Goal: Task Accomplishment & Management: Manage account settings

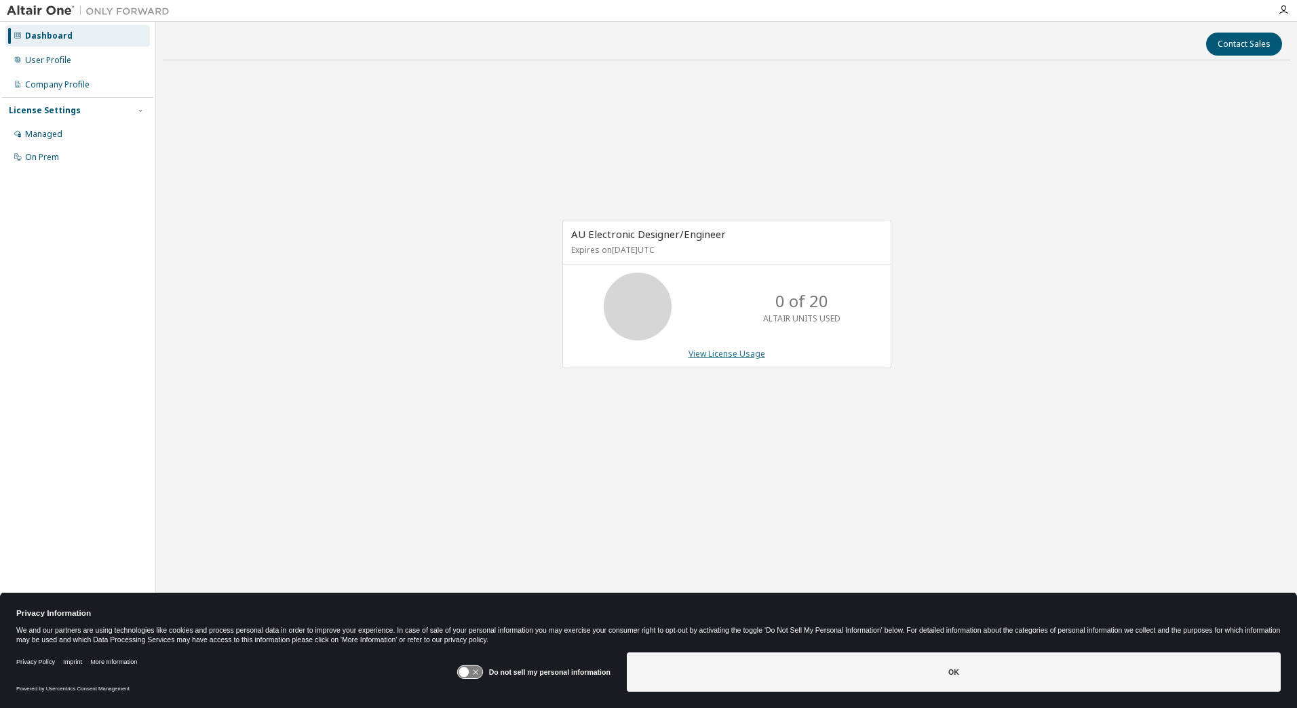
click at [710, 355] on link "View License Usage" at bounding box center [727, 354] width 77 height 12
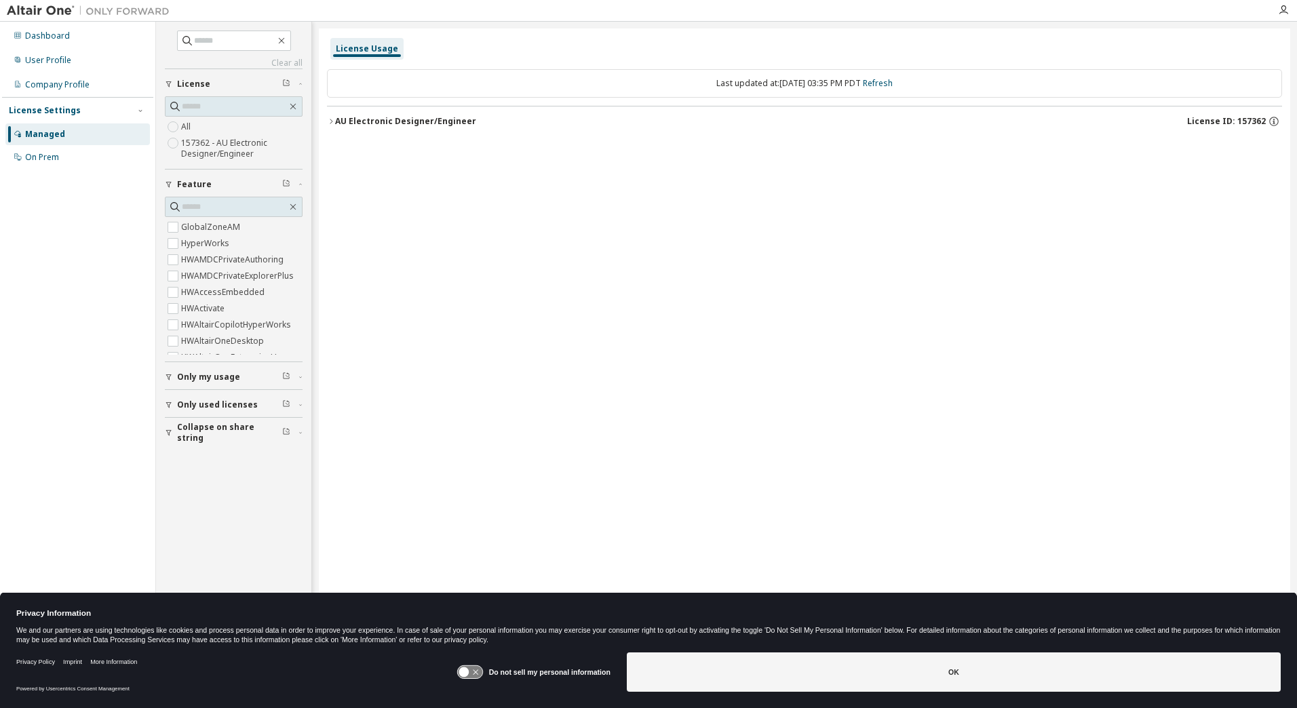
click at [414, 121] on div "AU Electronic Designer/Engineer" at bounding box center [405, 121] width 141 height 11
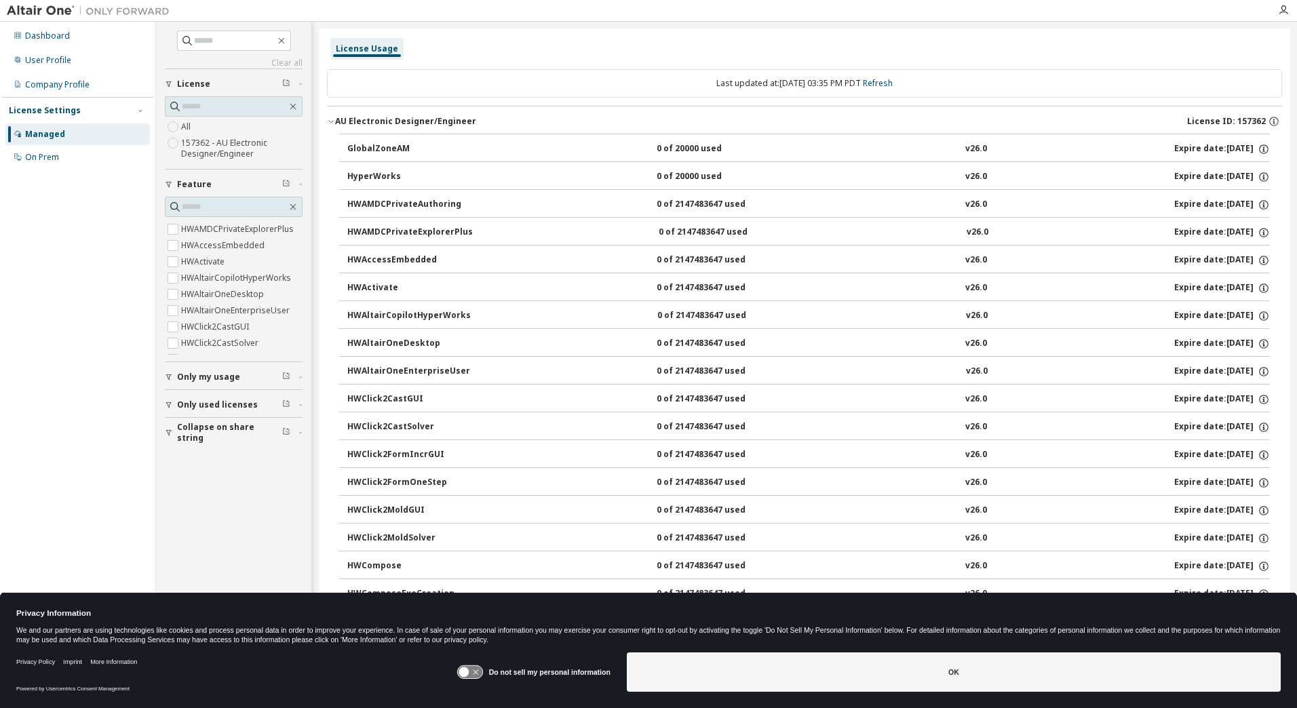
scroll to position [587, 0]
click at [230, 208] on input "text" at bounding box center [234, 207] width 105 height 14
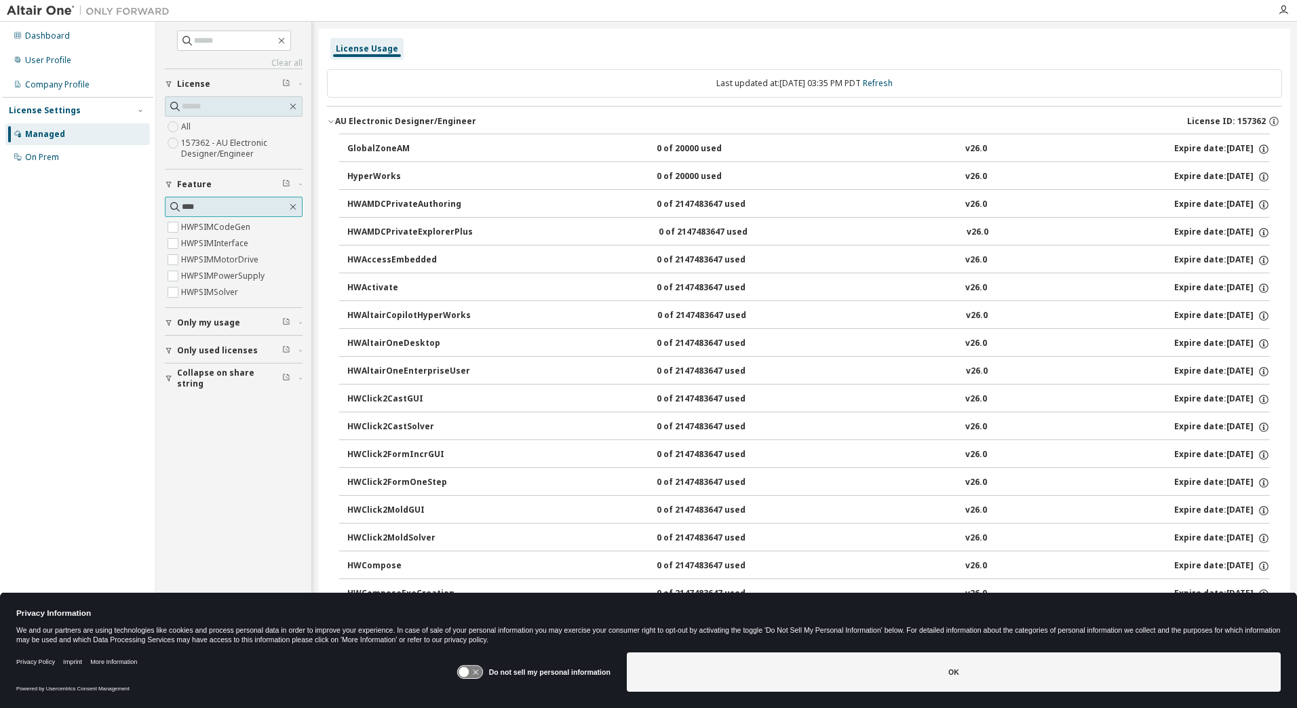
type input "****"
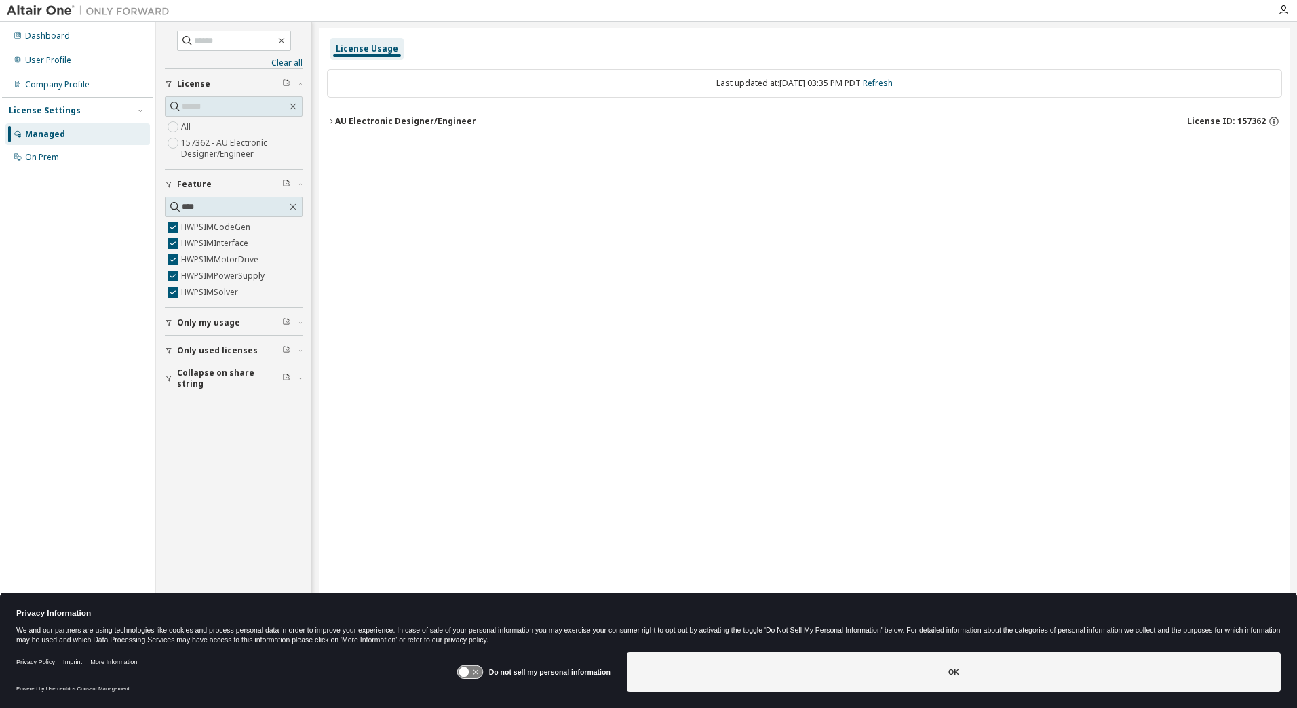
click at [344, 124] on div "AU Electronic Designer/Engineer" at bounding box center [405, 121] width 141 height 11
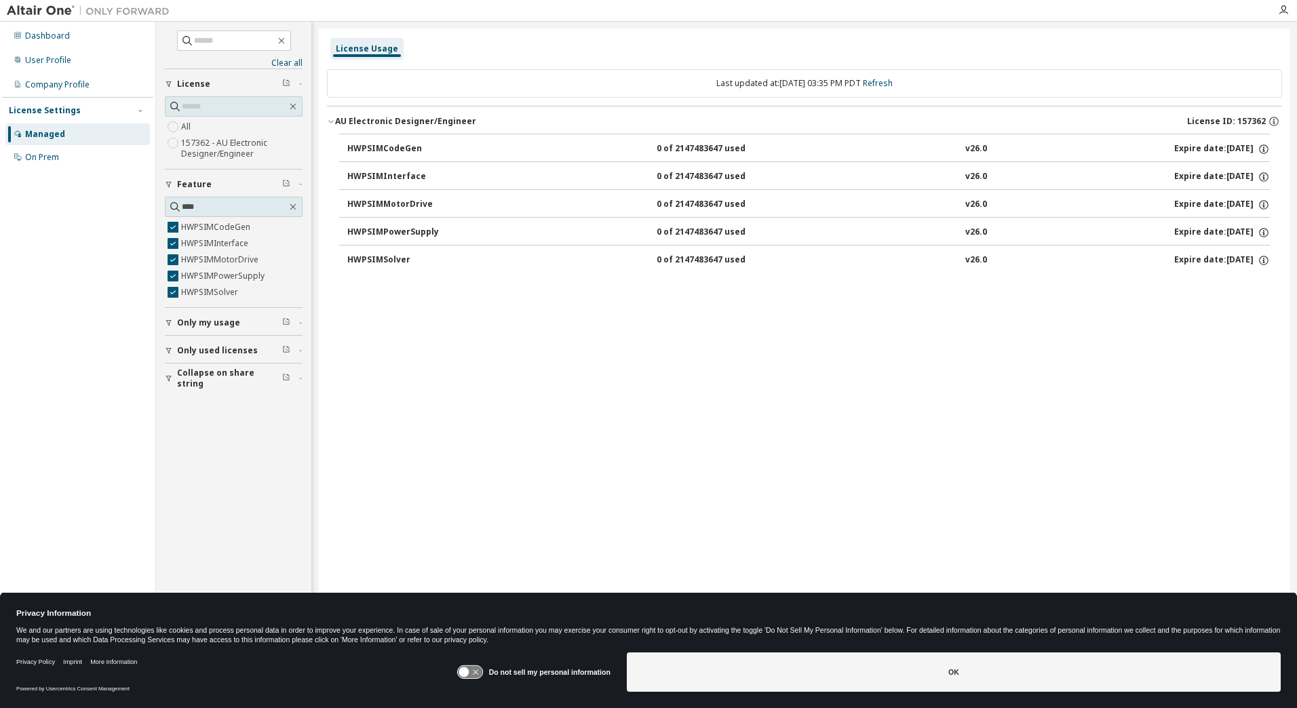
click at [62, 132] on div "Managed" at bounding box center [45, 134] width 40 height 11
click at [63, 42] on div "Dashboard" at bounding box center [77, 36] width 145 height 22
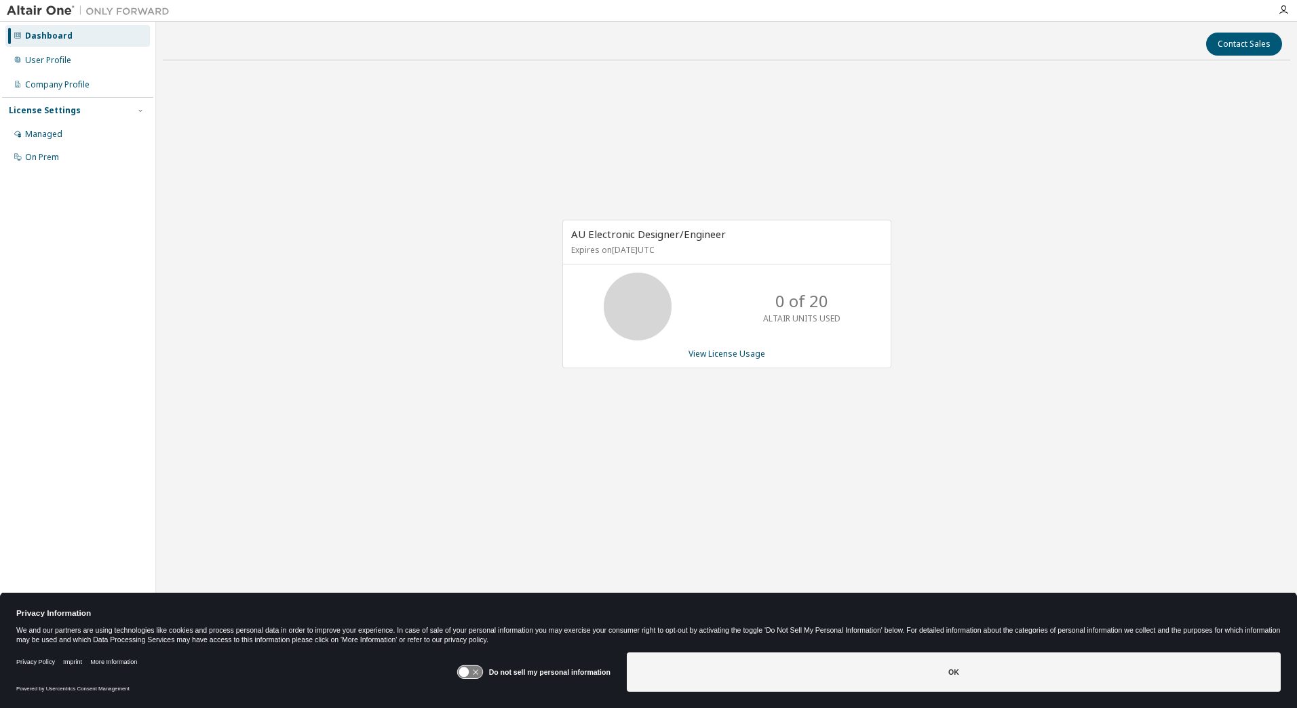
click at [463, 302] on div "AU Electronic Designer/Engineer Expires on March 31, 2026 UTC 0 of 20 ALTAIR UN…" at bounding box center [727, 301] width 1128 height 461
click at [64, 82] on div "Company Profile" at bounding box center [57, 84] width 64 height 11
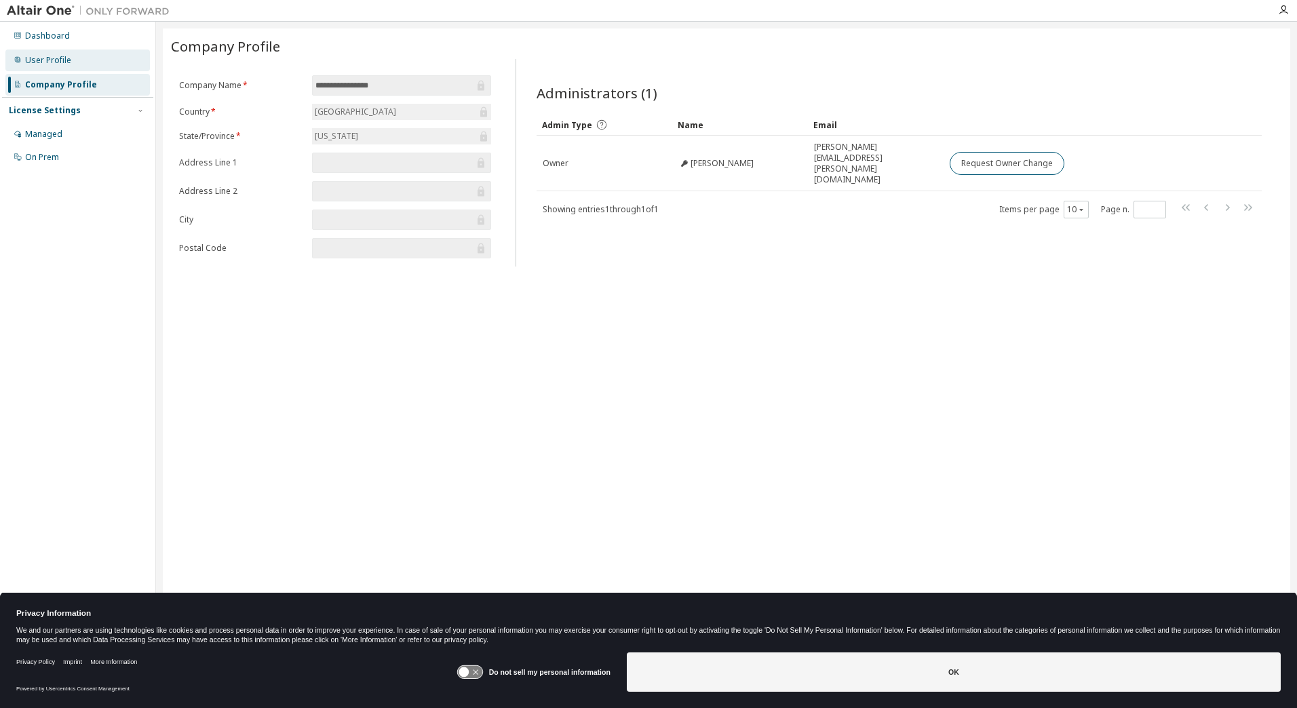
click at [92, 61] on div "User Profile" at bounding box center [77, 61] width 145 height 22
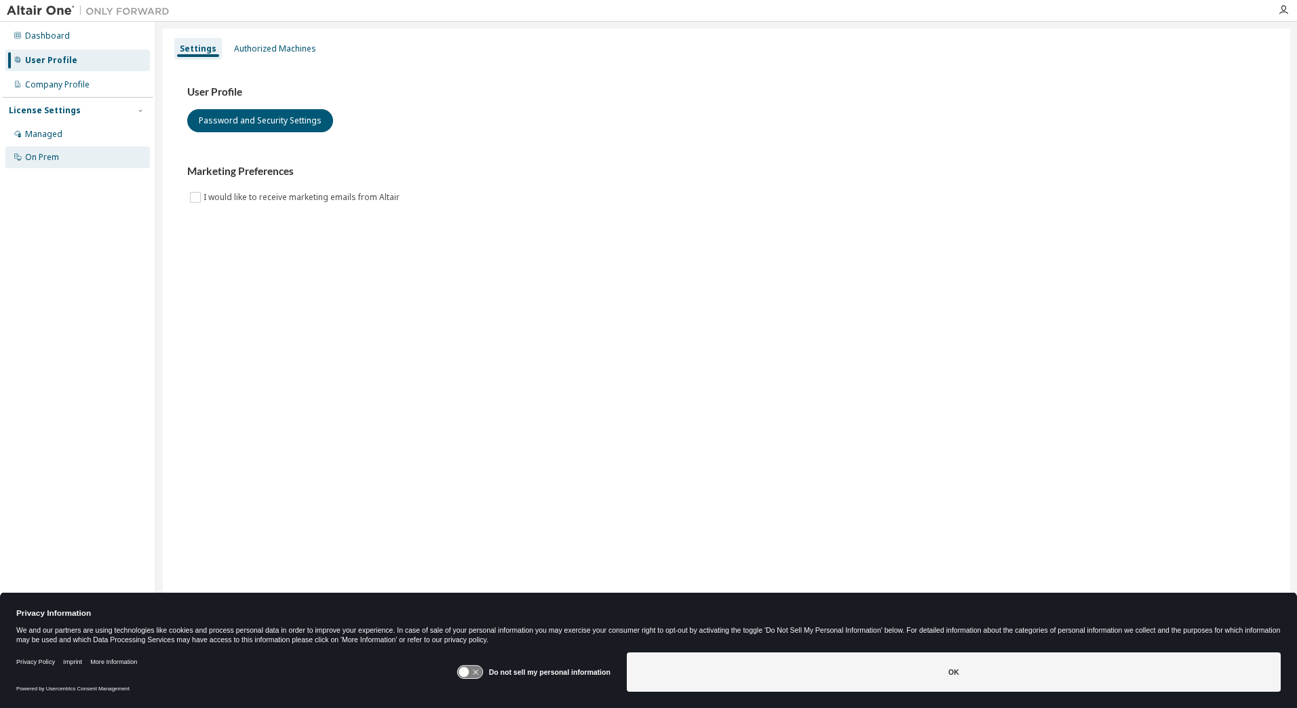
click at [63, 158] on div "On Prem" at bounding box center [77, 158] width 145 height 22
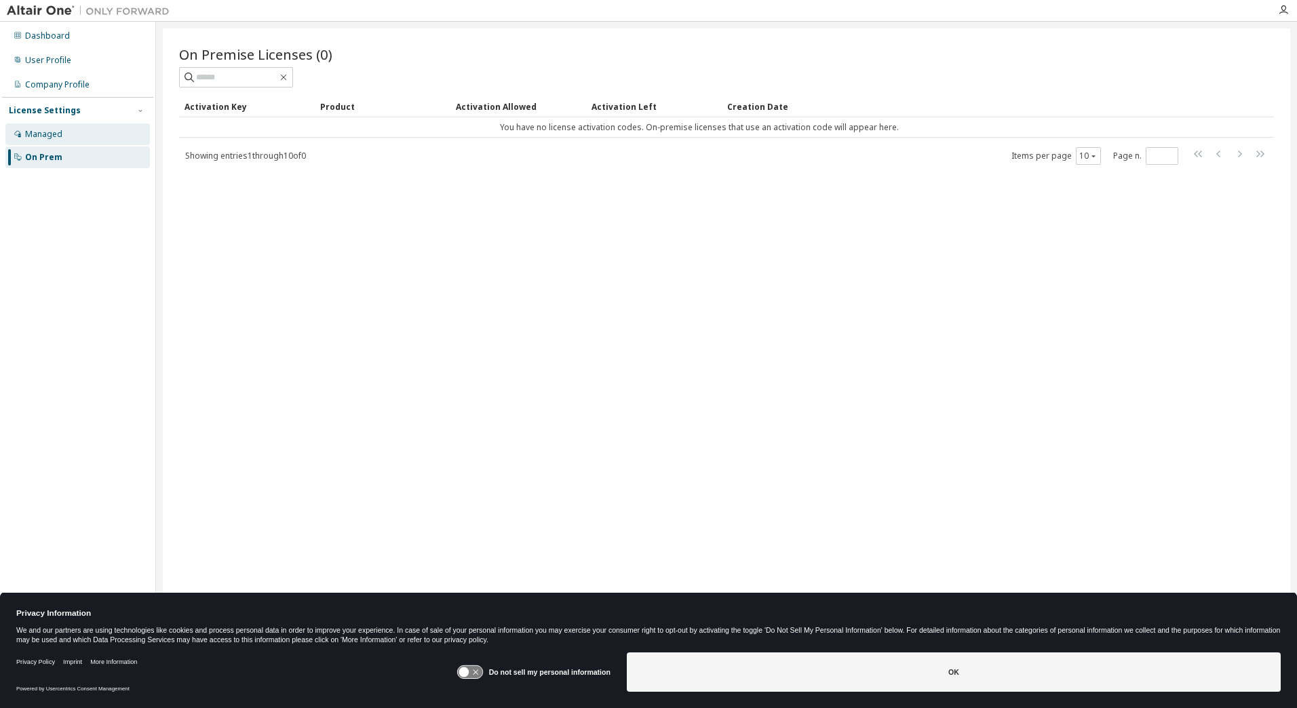
click at [70, 132] on div "Managed" at bounding box center [77, 135] width 145 height 22
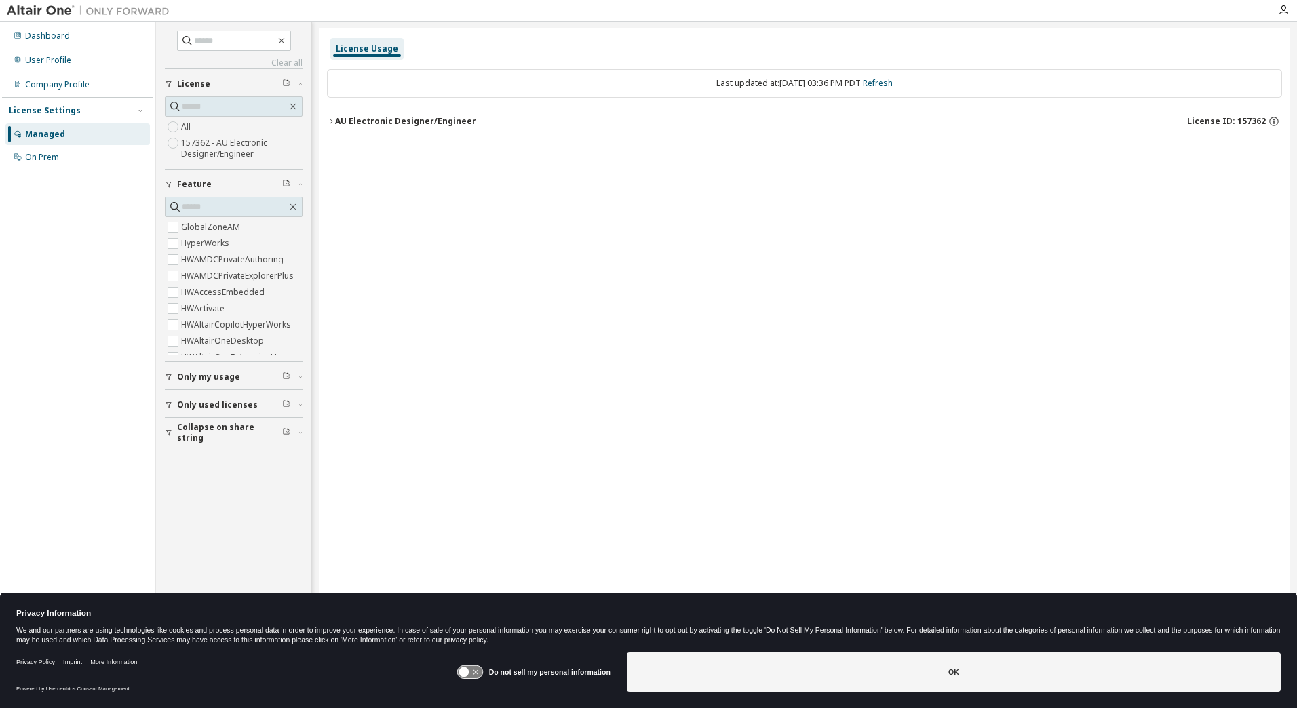
click at [216, 378] on span "Only my usage" at bounding box center [208, 377] width 63 height 11
click at [209, 444] on span "Only used licenses" at bounding box center [217, 444] width 81 height 11
click at [290, 106] on icon "button" at bounding box center [293, 106] width 11 height 11
click at [295, 109] on icon "button" at bounding box center [293, 106] width 11 height 11
click at [284, 64] on link "Clear all" at bounding box center [234, 63] width 138 height 11
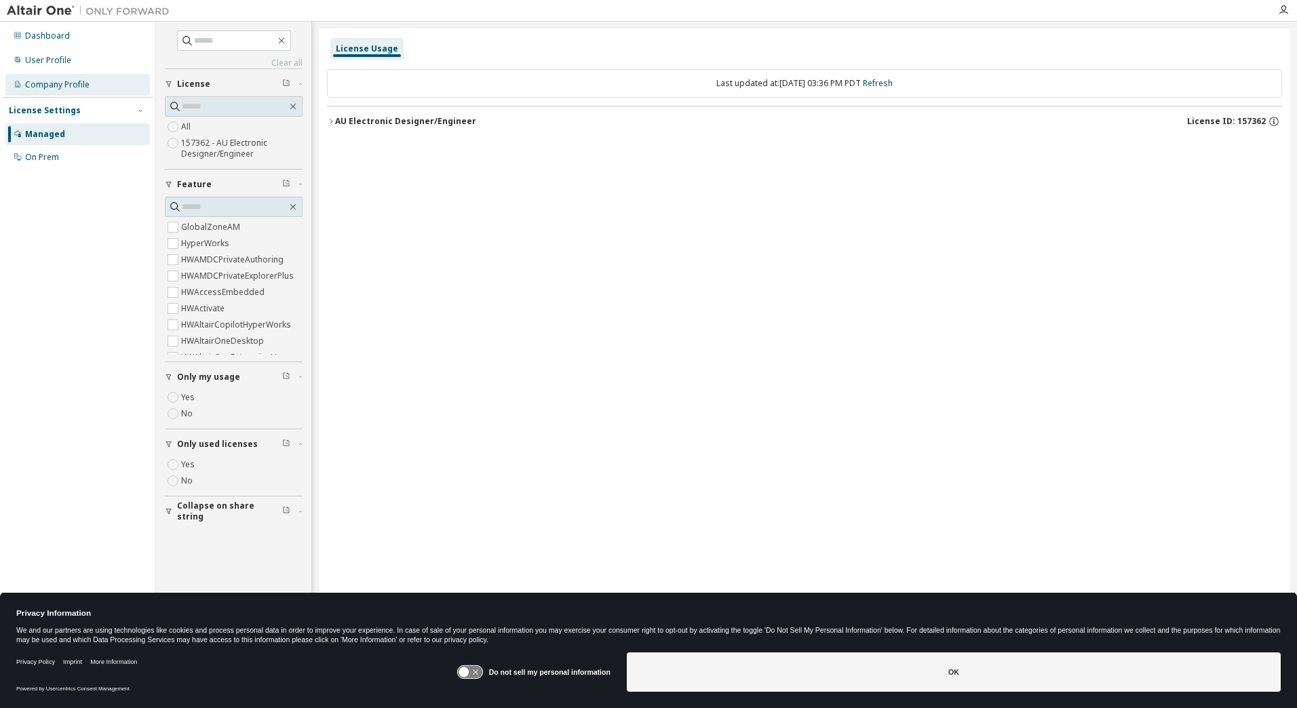
click at [71, 86] on div "Company Profile" at bounding box center [57, 84] width 64 height 11
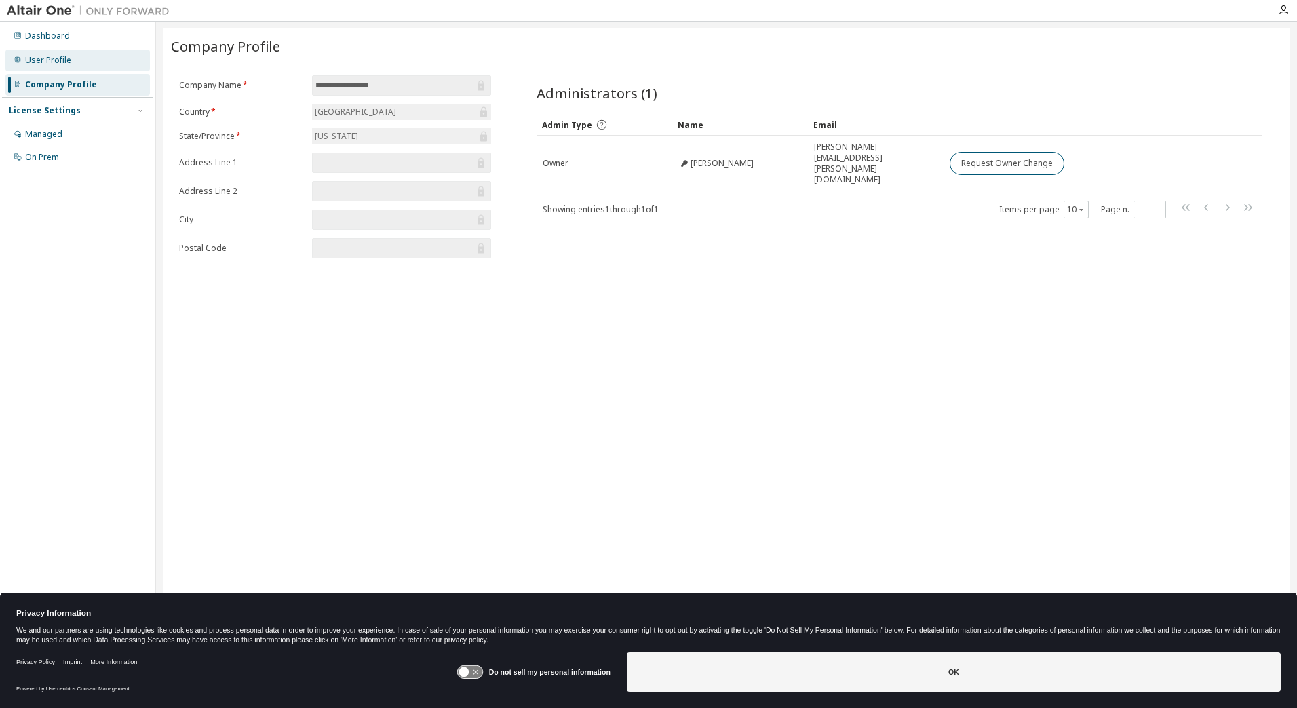
click at [70, 58] on div "User Profile" at bounding box center [77, 61] width 145 height 22
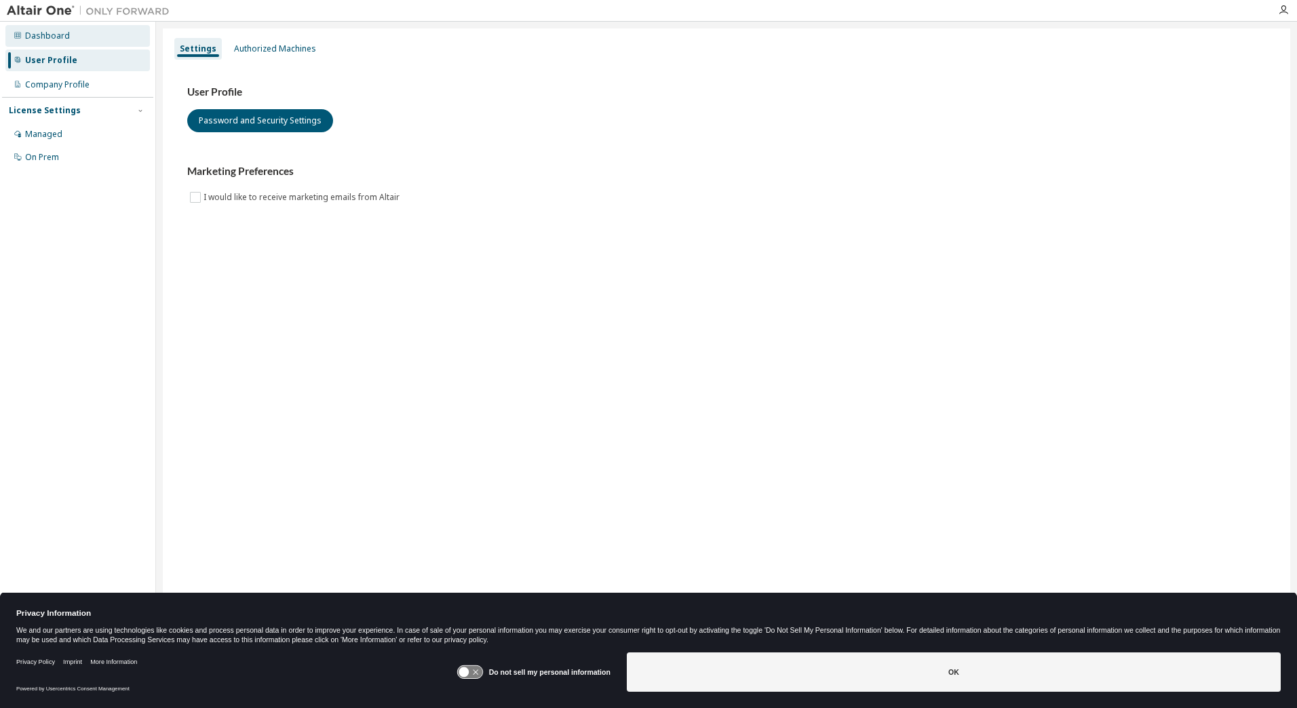
click at [61, 32] on div "Dashboard" at bounding box center [47, 36] width 45 height 11
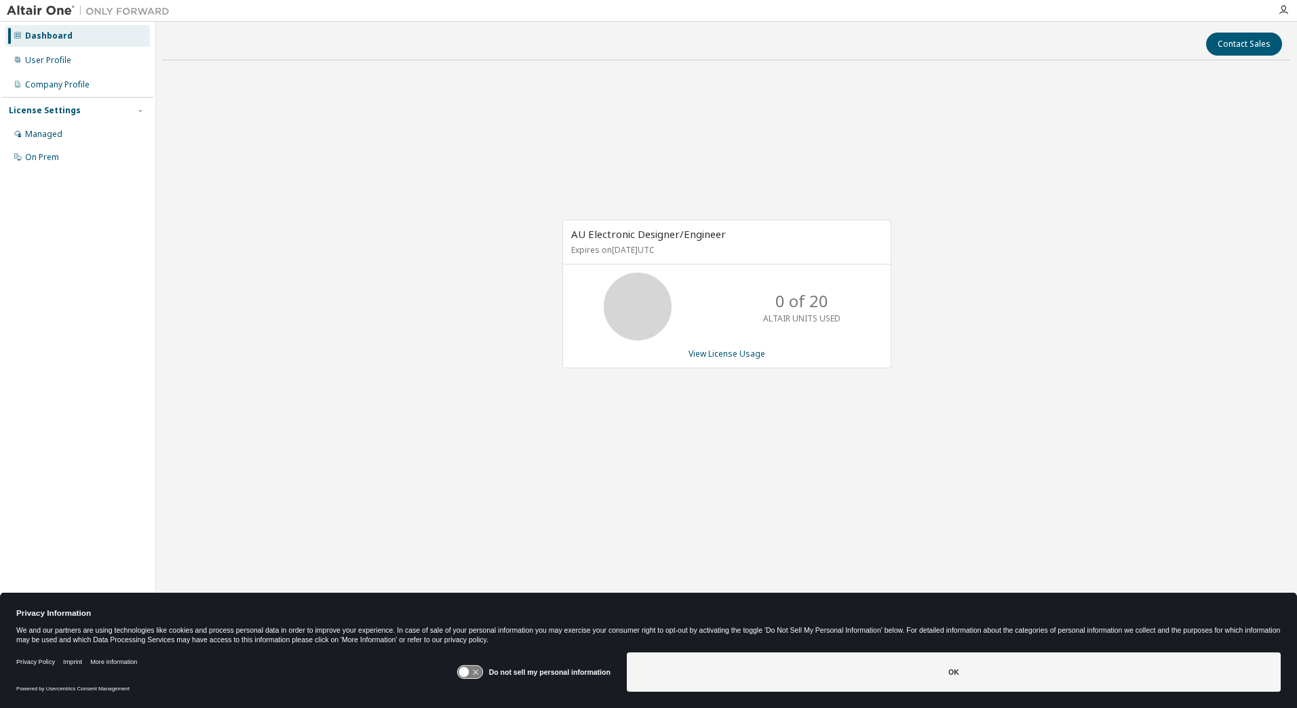
click at [725, 304] on div "0 of 20 ALTAIR UNITS USED" at bounding box center [727, 307] width 328 height 68
click at [652, 164] on div "AU Electronic Designer/Engineer Expires on March 31, 2026 UTC 0 of 20 ALTAIR UN…" at bounding box center [727, 301] width 1128 height 461
click at [71, 63] on div "User Profile" at bounding box center [77, 61] width 145 height 22
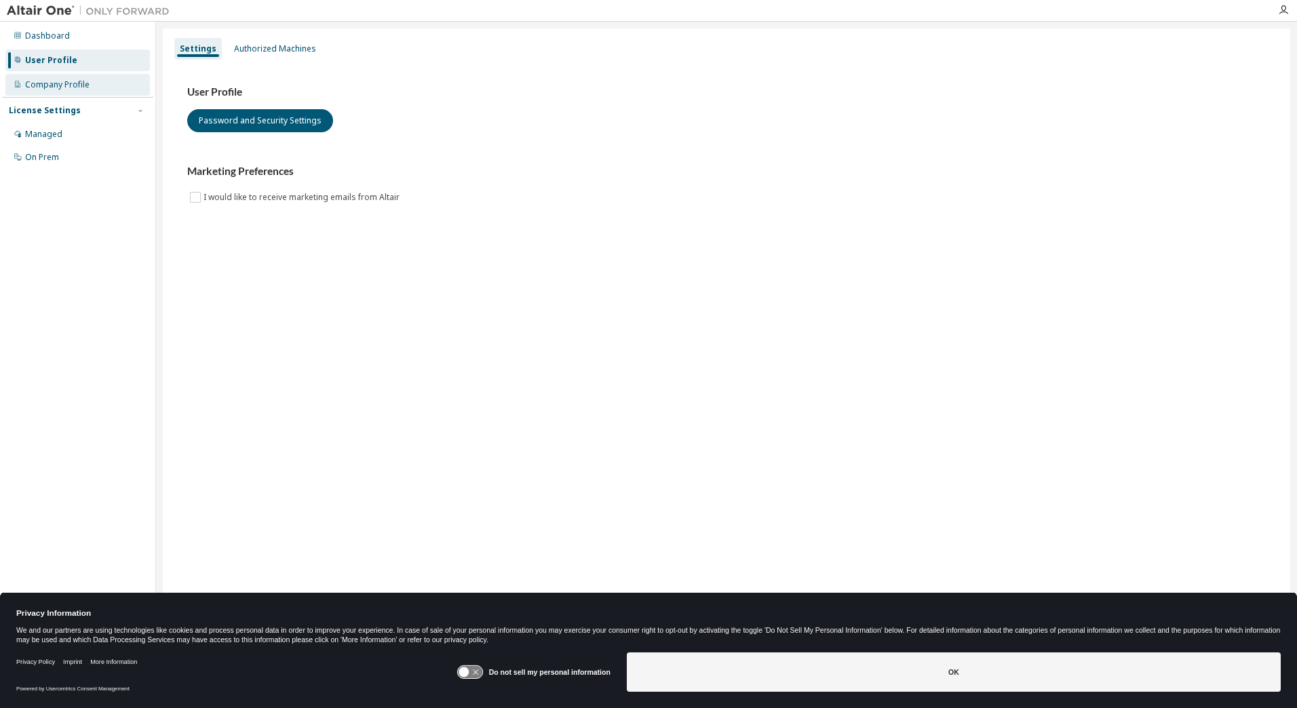
click at [67, 79] on div "Company Profile" at bounding box center [57, 84] width 64 height 11
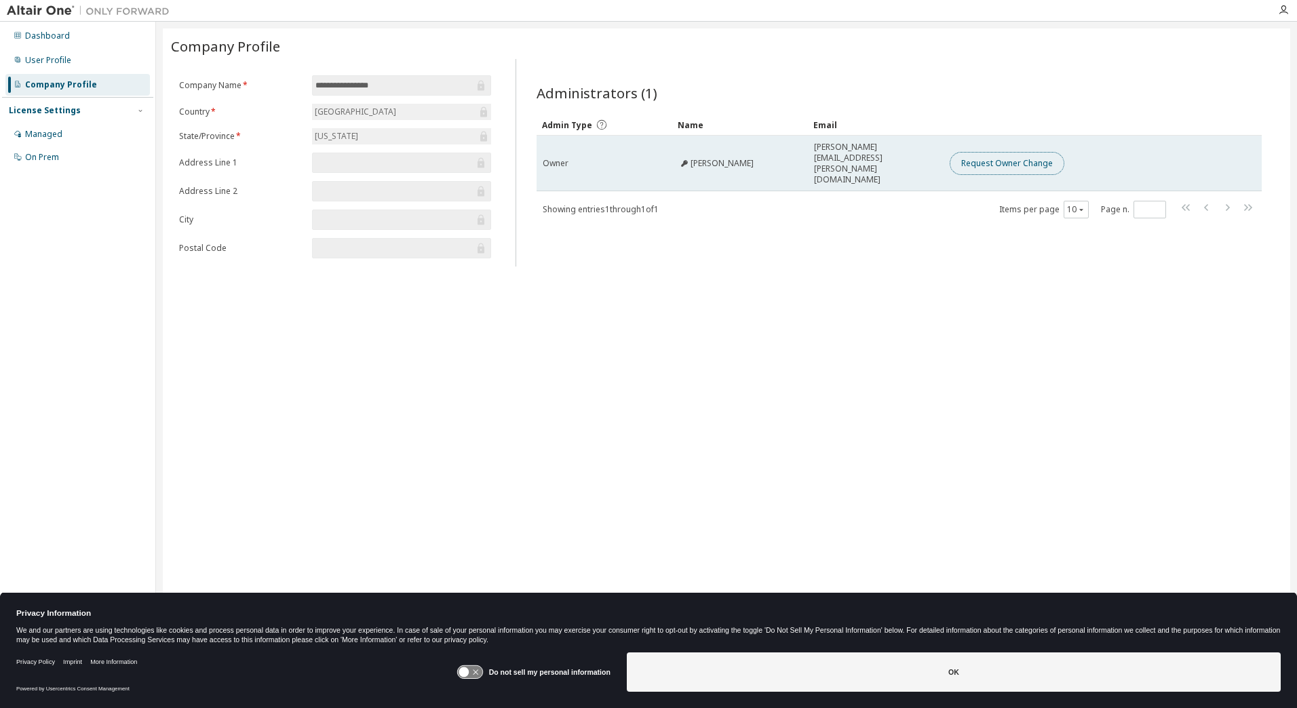
click at [981, 158] on button "Request Owner Change" at bounding box center [1007, 163] width 115 height 23
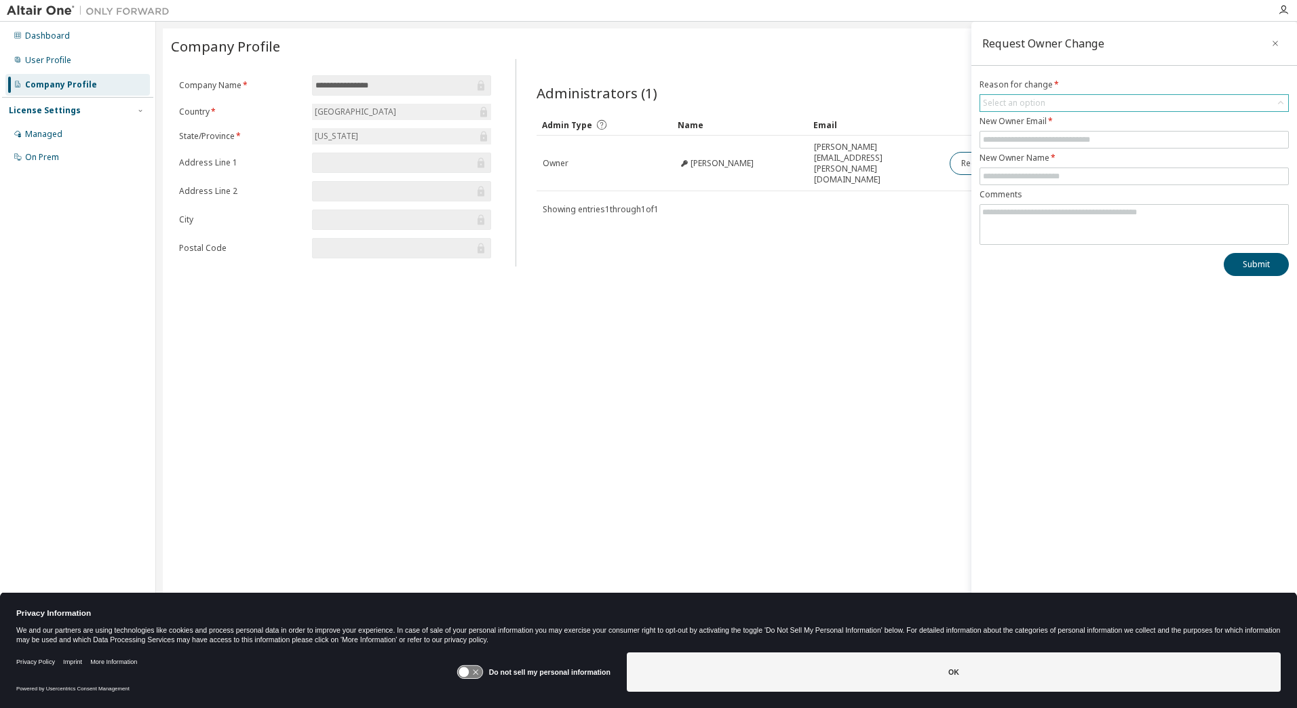
click at [1034, 102] on div "Select an option" at bounding box center [1014, 103] width 62 height 11
click at [1025, 143] on li "User has left organisation" at bounding box center [1133, 141] width 305 height 18
click at [1025, 144] on input "text" at bounding box center [1134, 139] width 303 height 11
type input "**********"
click at [1029, 179] on input "text" at bounding box center [1134, 176] width 303 height 11
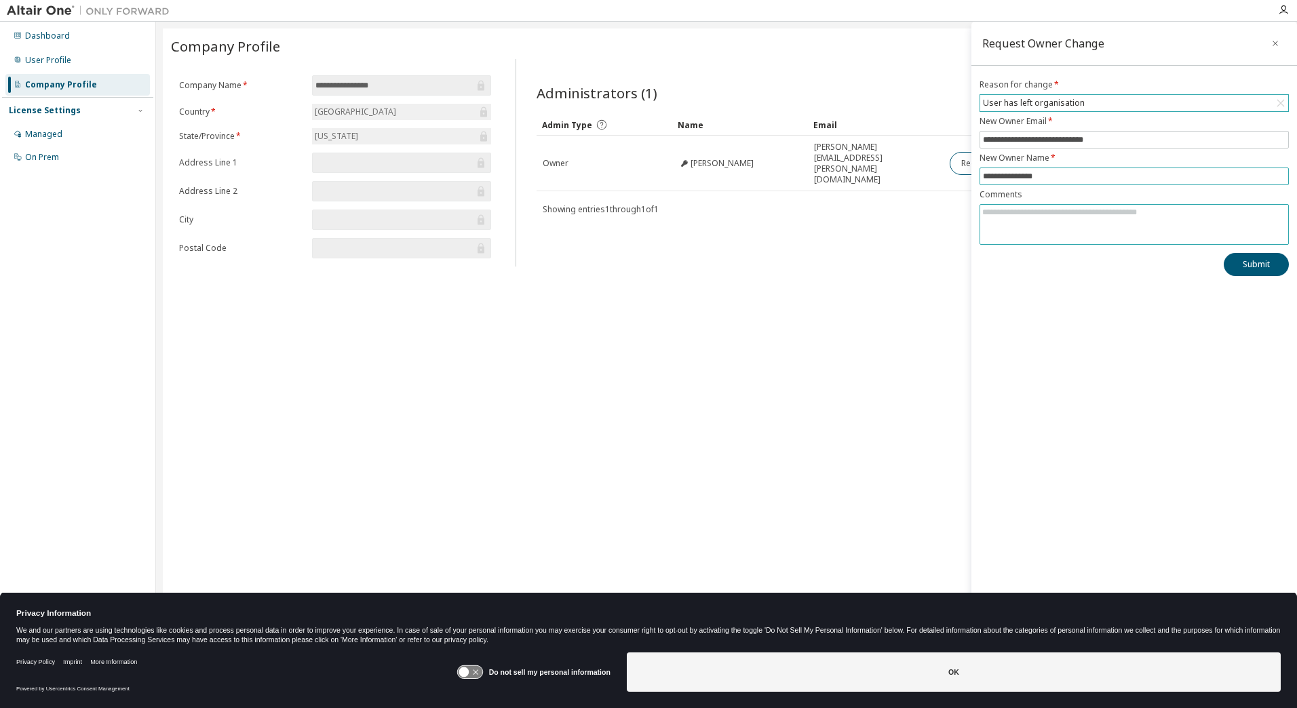
type input "**********"
click at [1055, 210] on textarea at bounding box center [1135, 222] width 308 height 35
click at [1253, 263] on button "Submit" at bounding box center [1256, 264] width 65 height 23
click at [1247, 269] on button "Submit" at bounding box center [1256, 264] width 65 height 23
click at [1276, 50] on button "button" at bounding box center [1276, 44] width 22 height 22
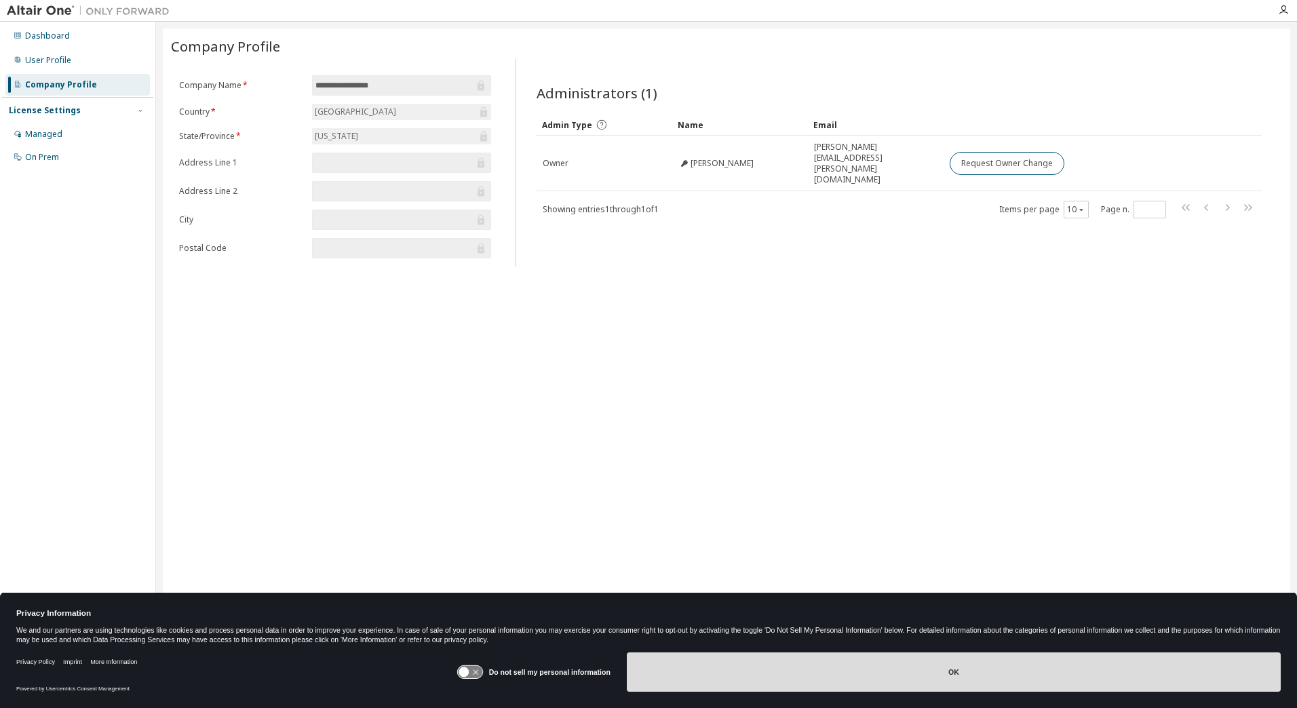
click at [934, 660] on button "OK" at bounding box center [954, 672] width 654 height 39
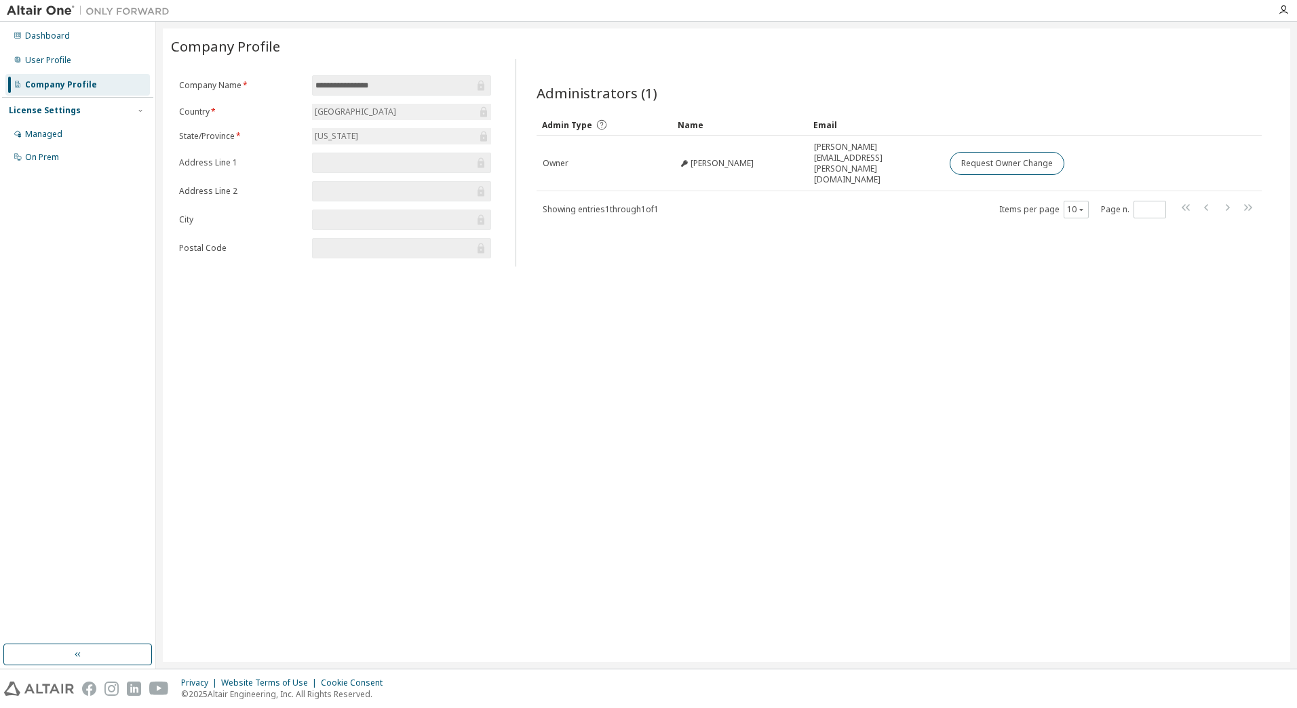
click at [856, 458] on div "**********" at bounding box center [727, 346] width 1128 height 634
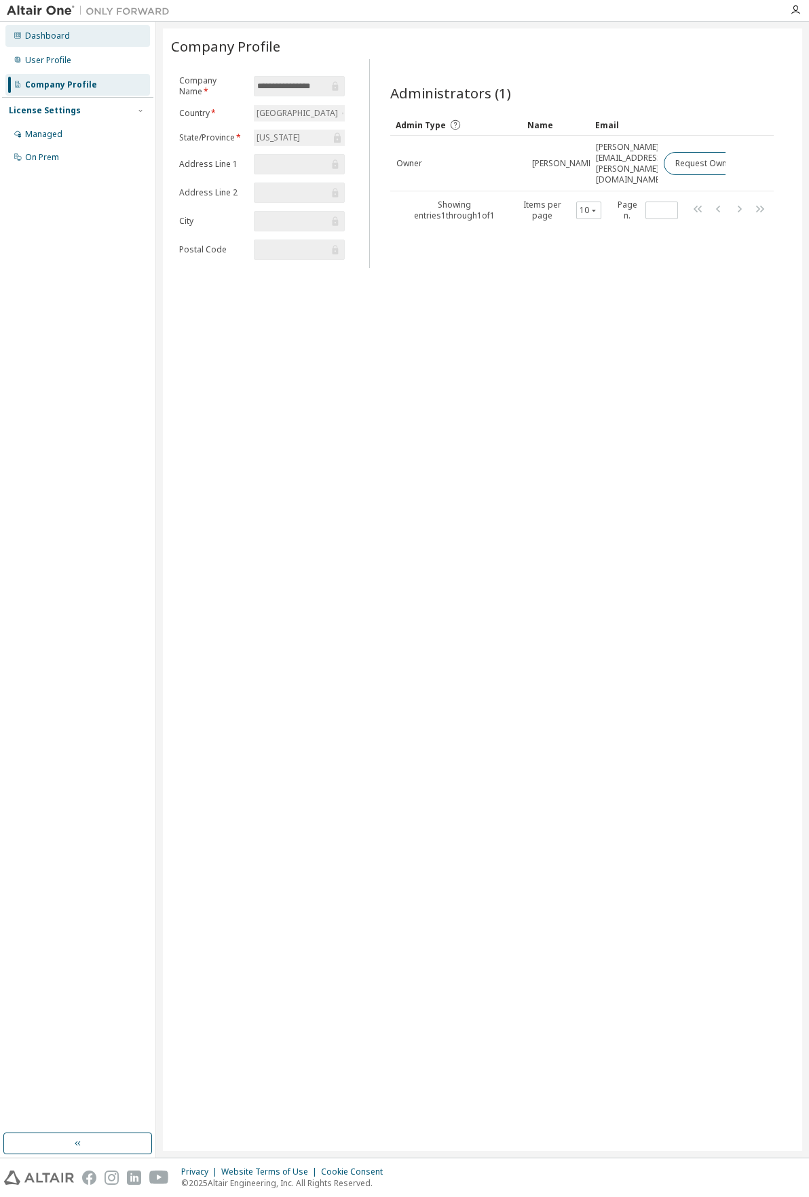
click at [58, 39] on div "Dashboard" at bounding box center [47, 36] width 45 height 11
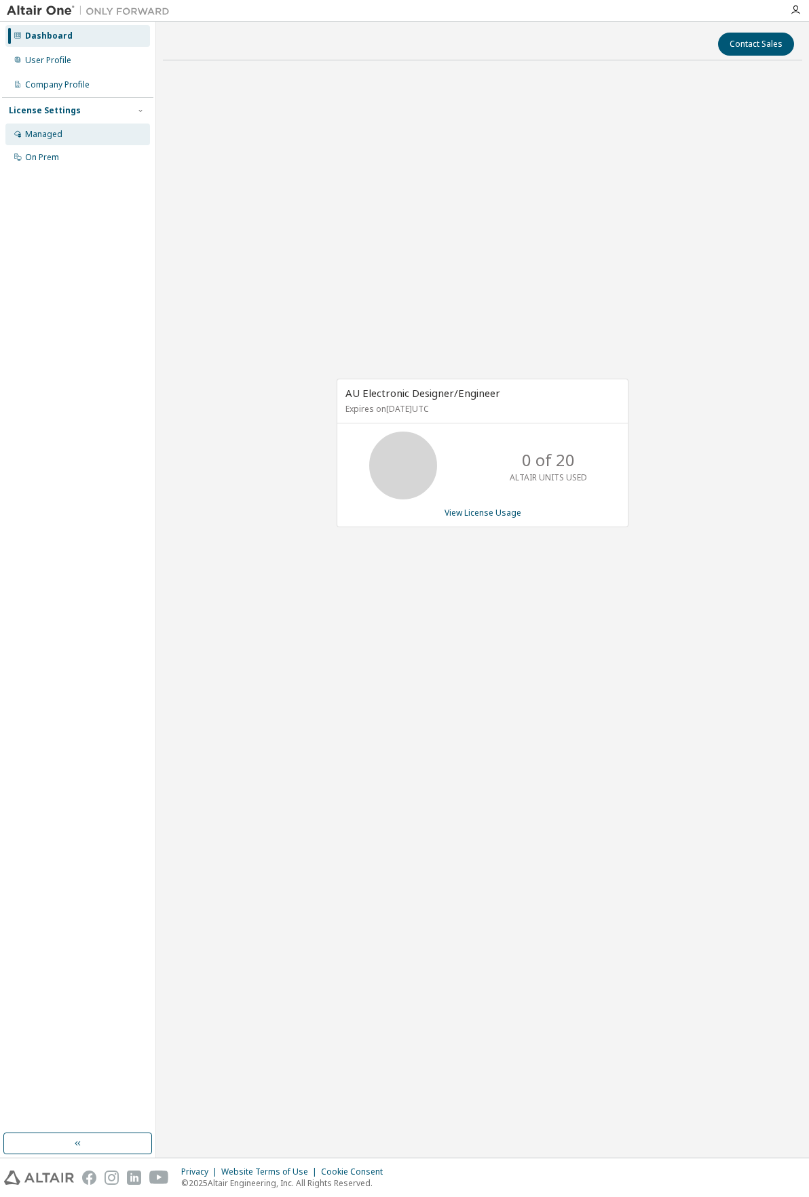
click at [64, 138] on div "Managed" at bounding box center [77, 135] width 145 height 22
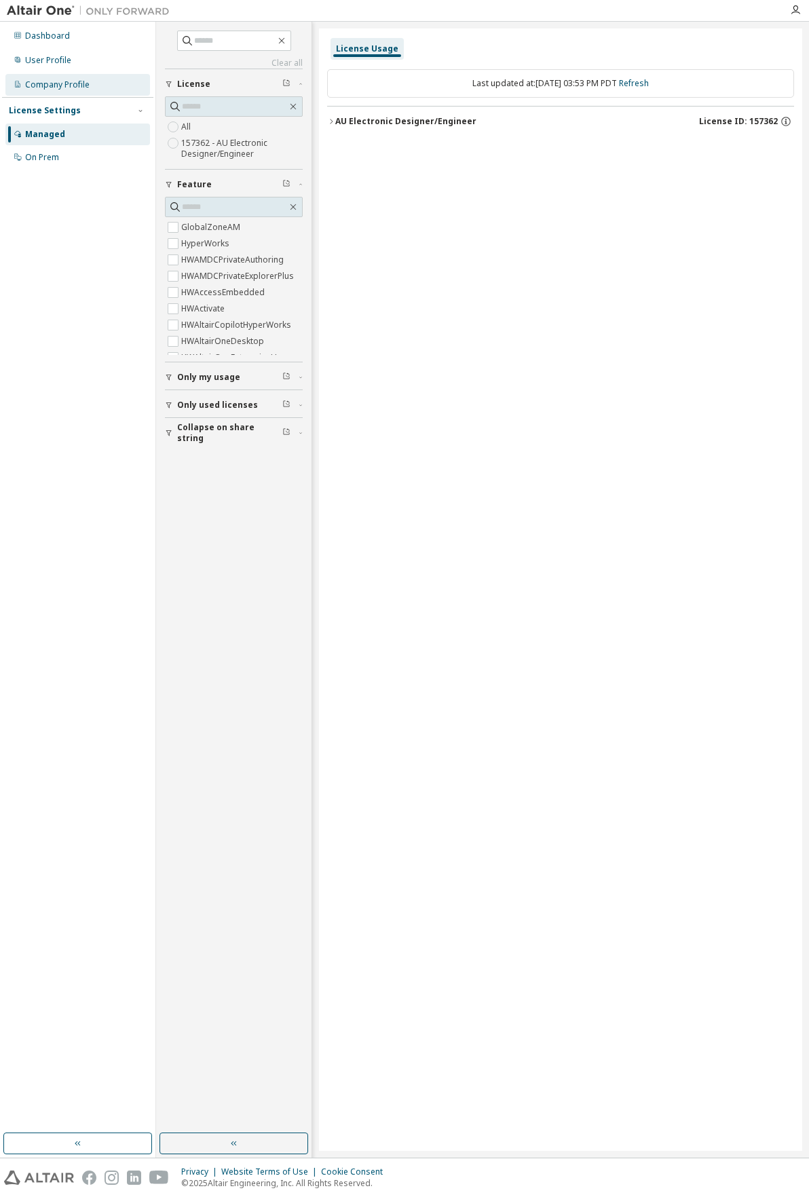
click at [56, 87] on div "Company Profile" at bounding box center [57, 84] width 64 height 11
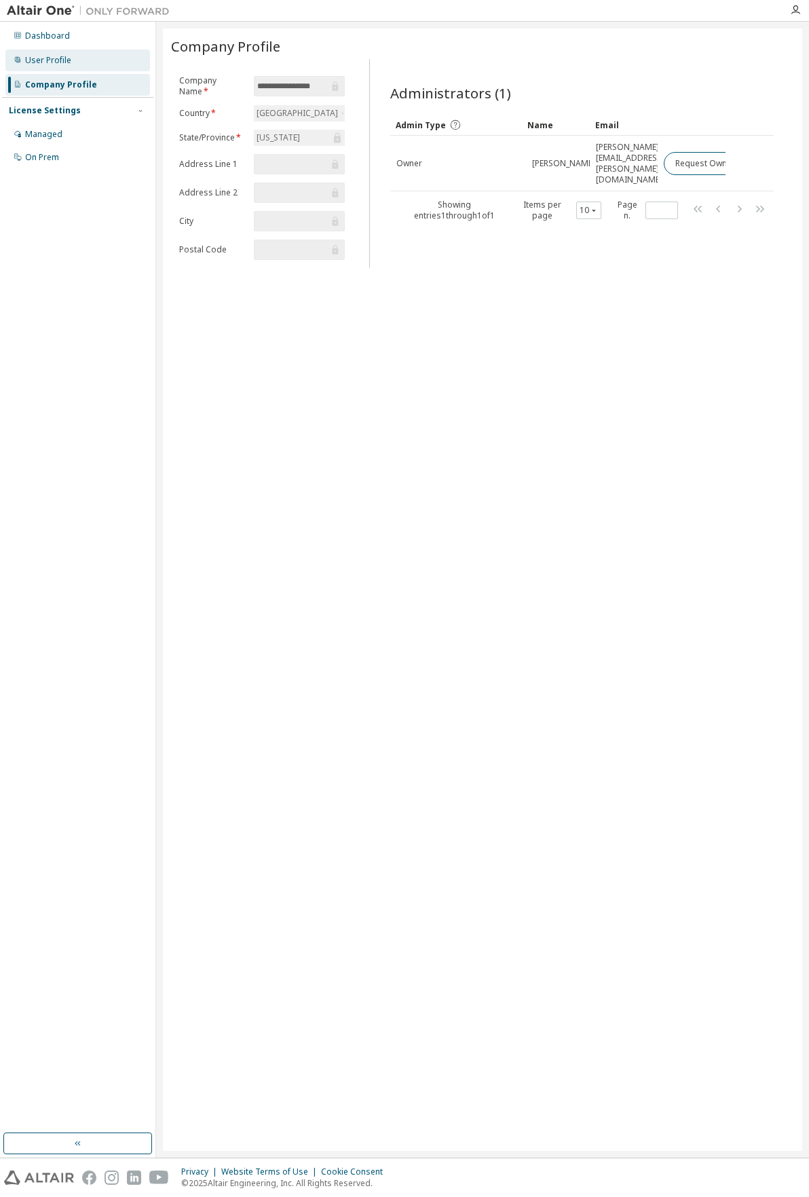
click at [43, 58] on div "User Profile" at bounding box center [48, 60] width 46 height 11
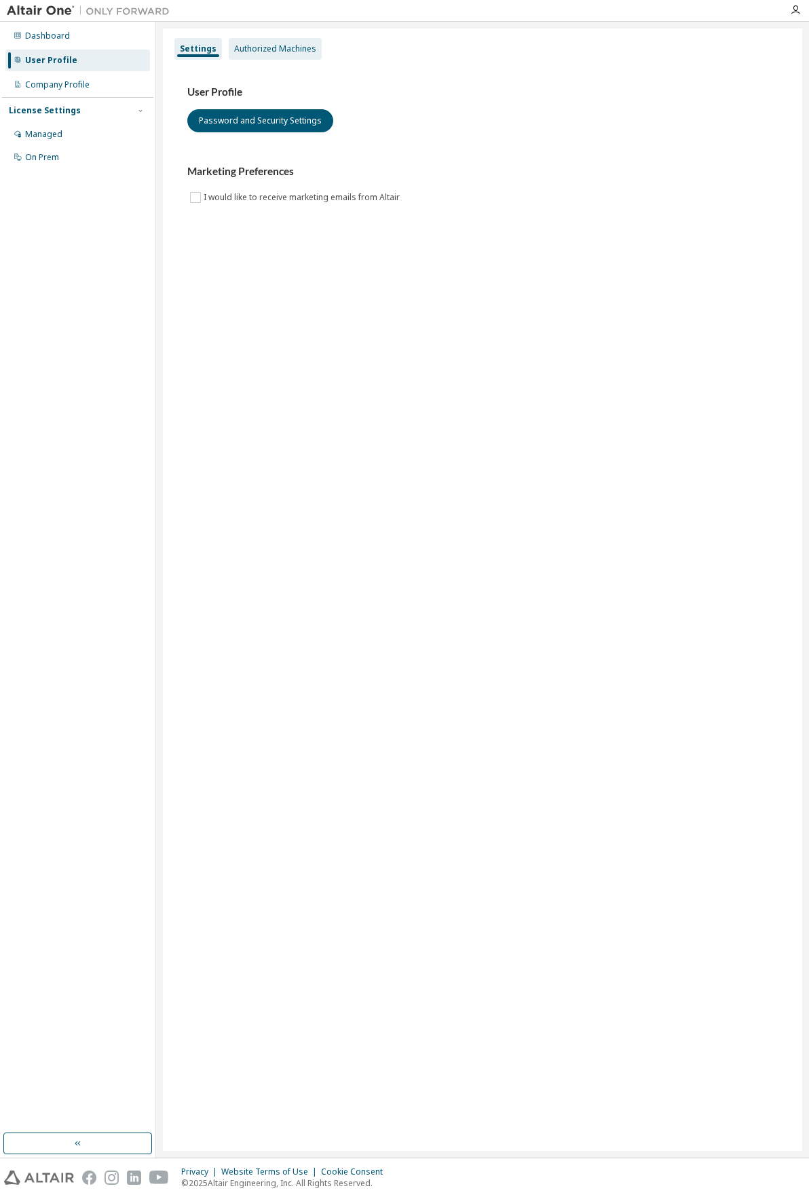
click at [249, 48] on div "Authorized Machines" at bounding box center [275, 48] width 82 height 11
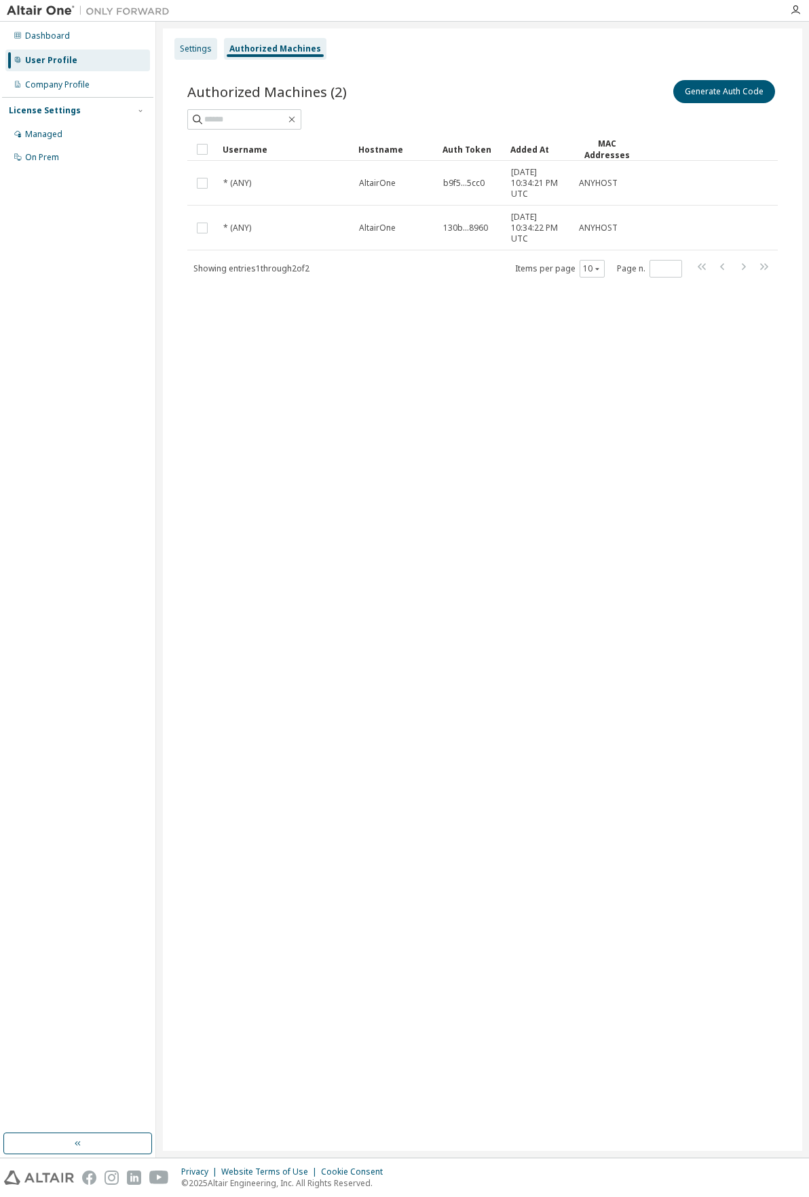
click at [191, 47] on div "Settings" at bounding box center [196, 48] width 32 height 11
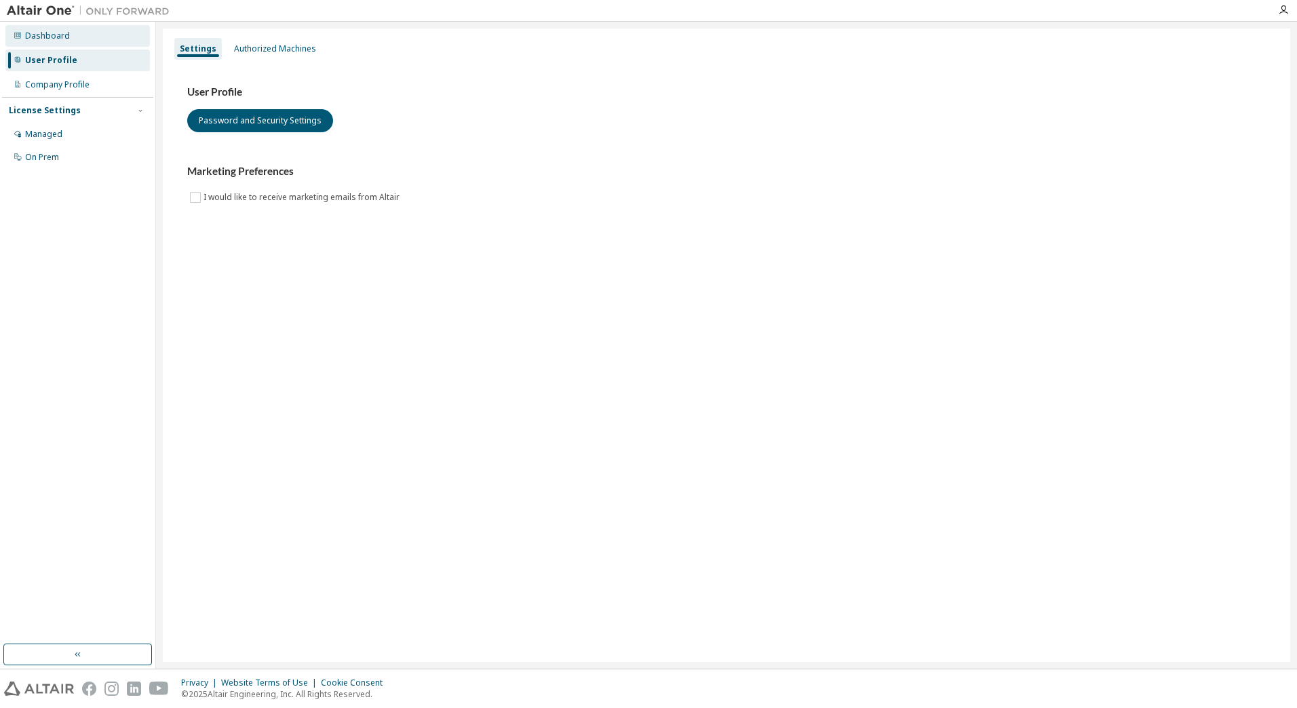
click at [60, 40] on div "Dashboard" at bounding box center [47, 36] width 45 height 11
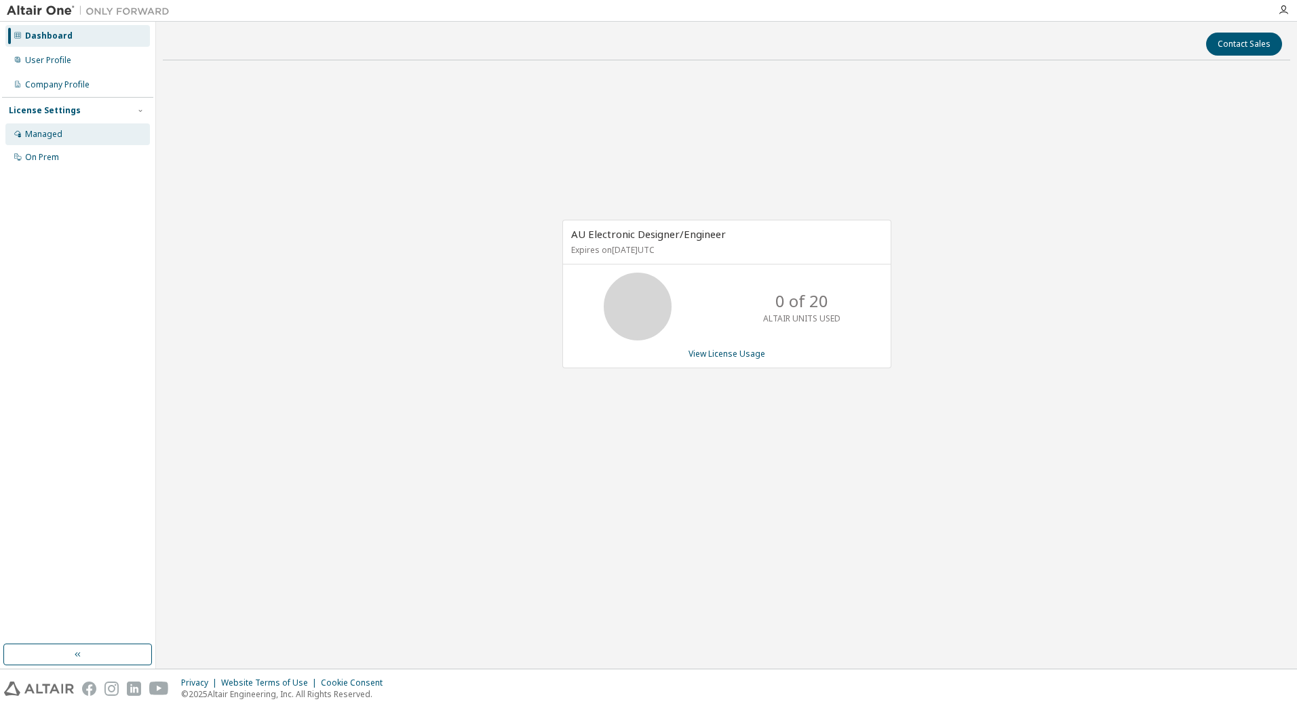
click at [55, 136] on div "Managed" at bounding box center [43, 134] width 37 height 11
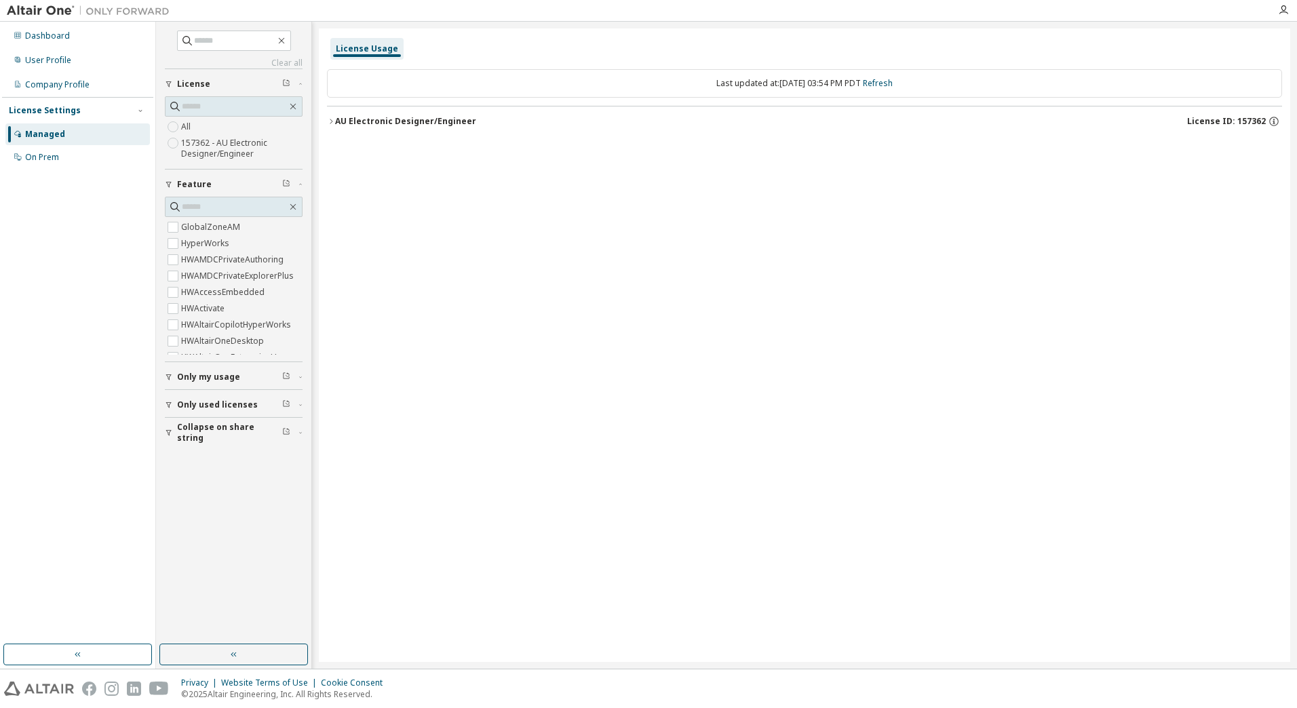
click at [330, 124] on icon "button" at bounding box center [331, 121] width 8 height 8
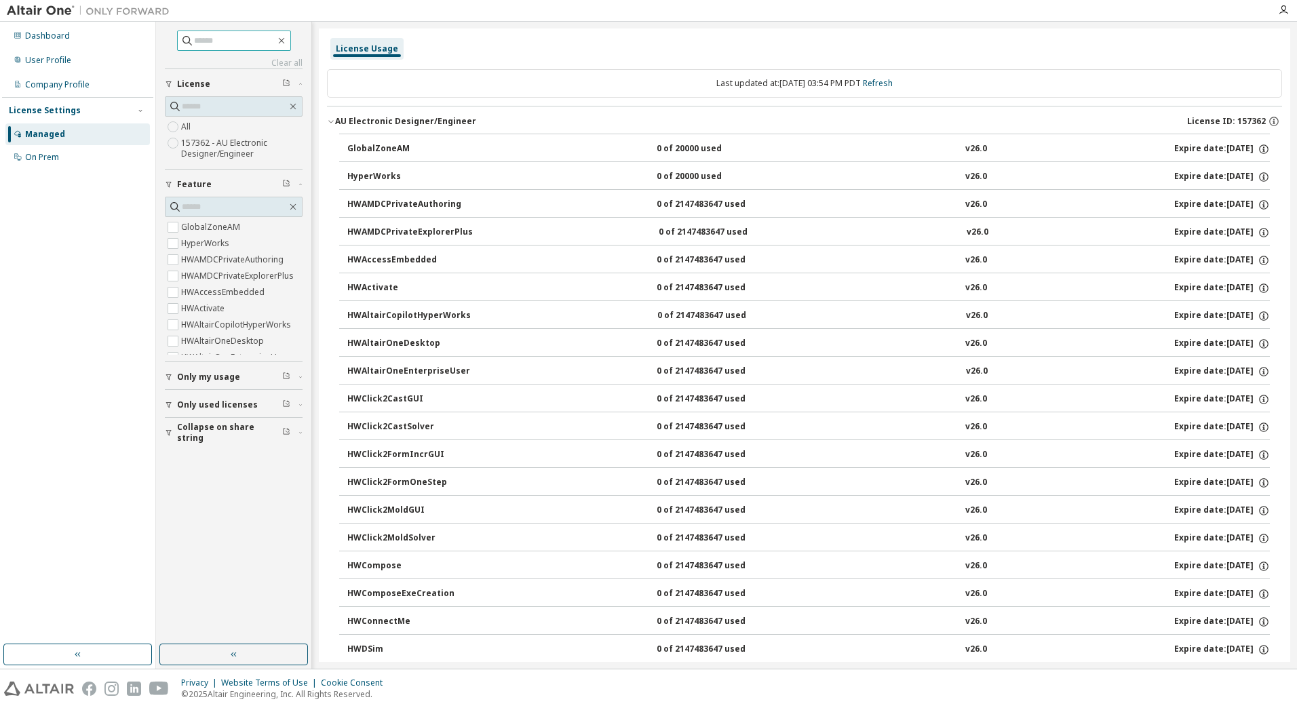
click at [206, 39] on input "text" at bounding box center [234, 41] width 81 height 14
type input "**"
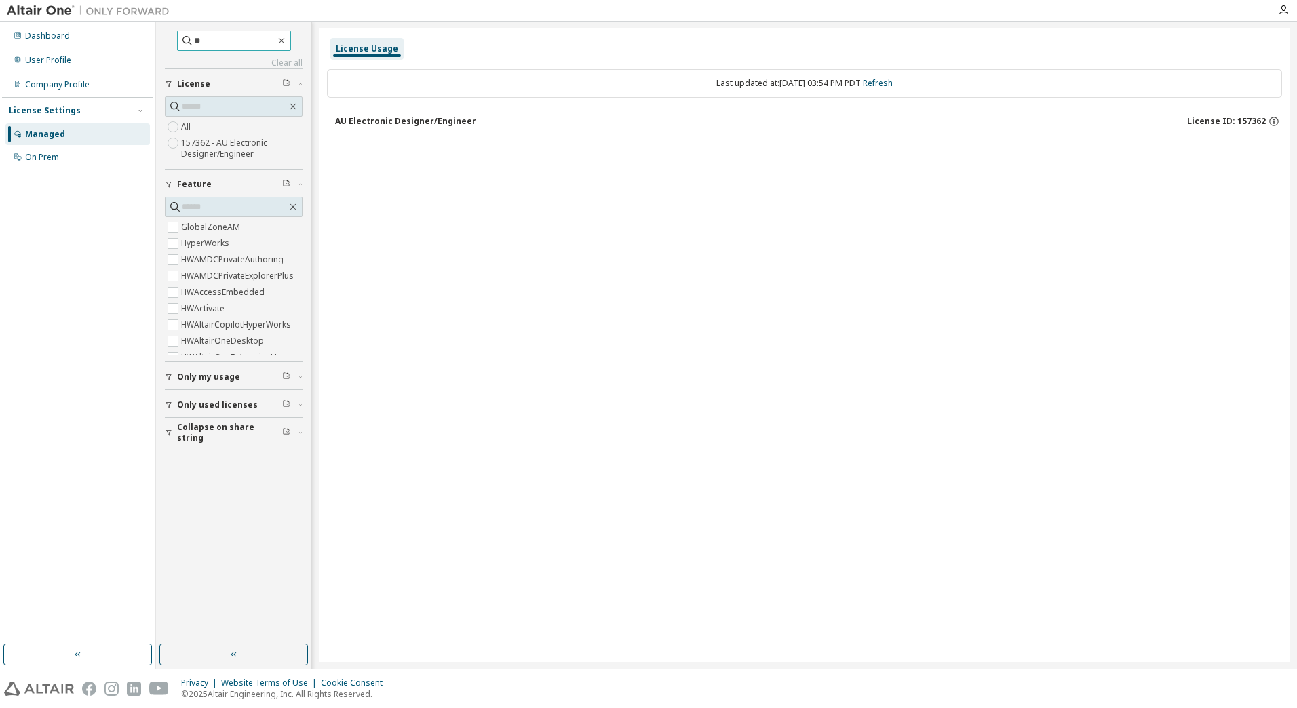
drag, startPoint x: 226, startPoint y: 43, endPoint x: 163, endPoint y: 44, distance: 63.1
click at [163, 44] on div "** Clear all Collapse on share string Only used licenses Only my usage Feature …" at bounding box center [233, 333] width 151 height 619
click at [808, 122] on div "AU Electronic Designer/Engineer License ID: 157362" at bounding box center [808, 121] width 947 height 12
click at [808, 119] on icon "button" at bounding box center [1274, 119] width 1 height 1
